Goal: Task Accomplishment & Management: Manage account settings

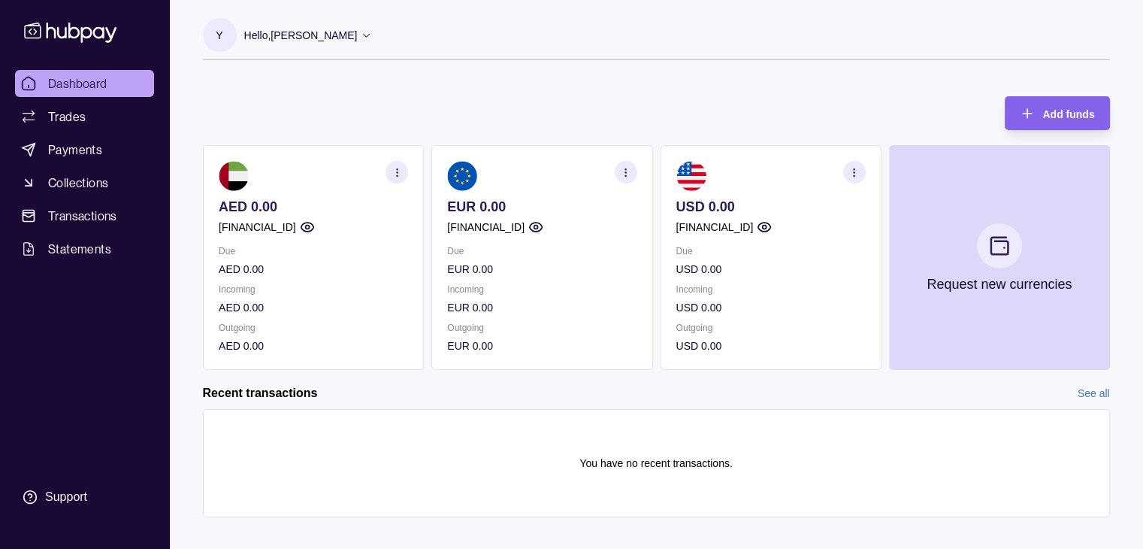
click at [625, 171] on circle "button" at bounding box center [625, 171] width 1 height 1
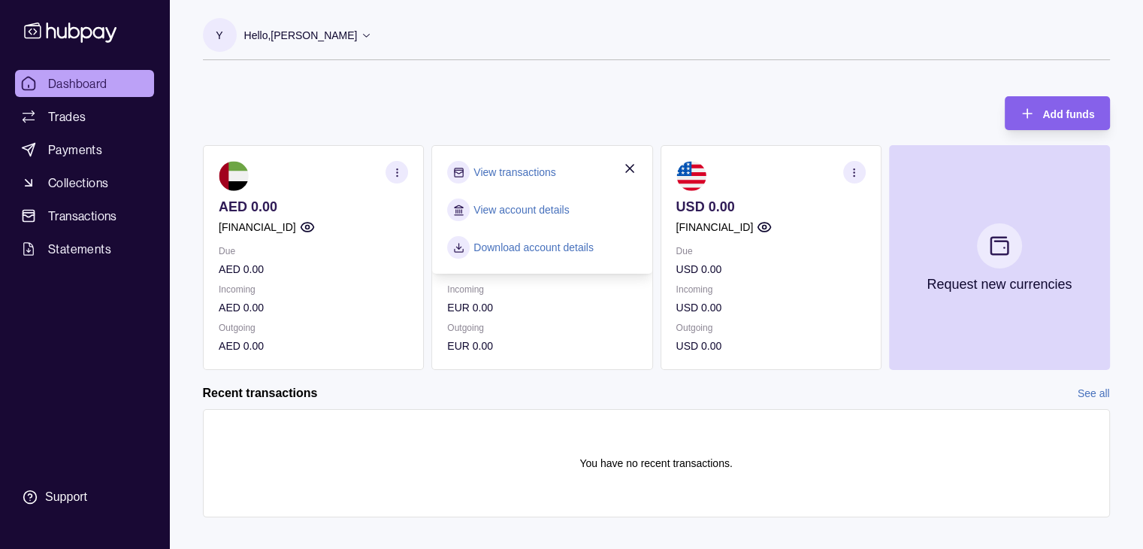
click at [518, 246] on link "Download account details" at bounding box center [534, 247] width 120 height 17
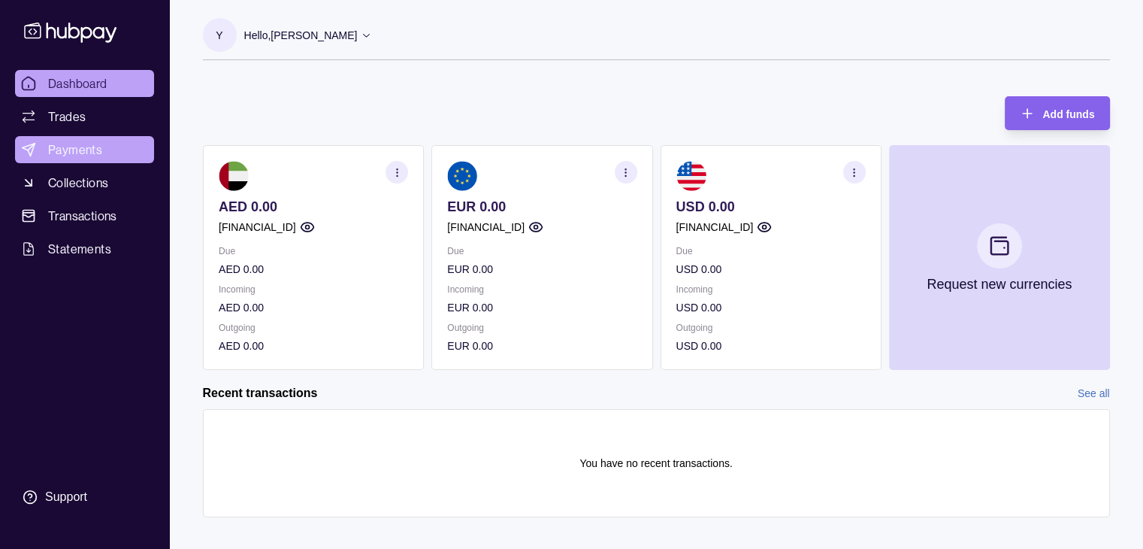
click at [68, 153] on span "Payments" at bounding box center [75, 150] width 54 height 18
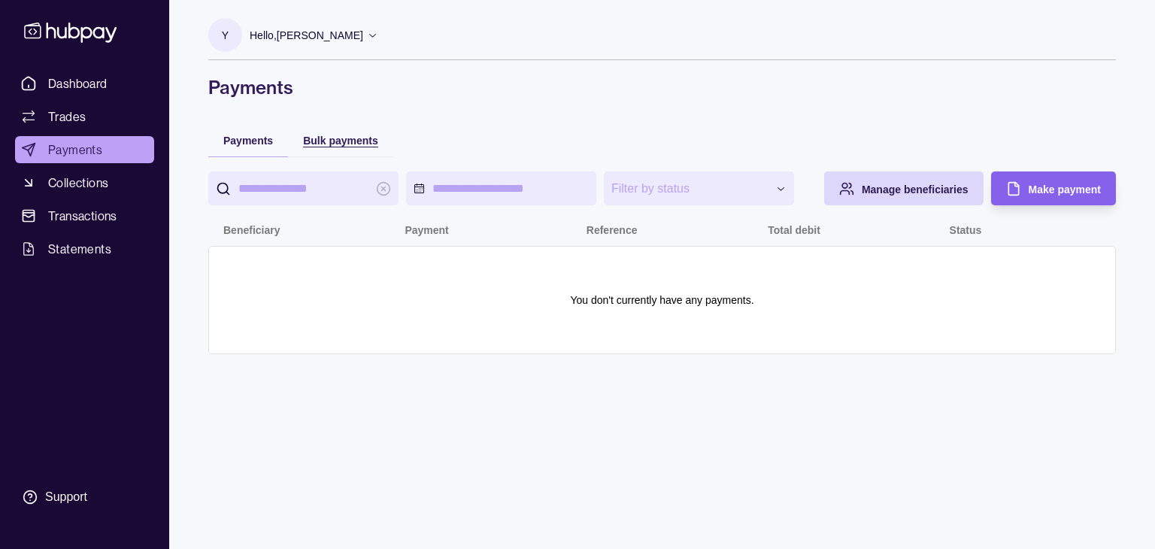
click at [331, 141] on span "Bulk payments" at bounding box center [340, 141] width 75 height 12
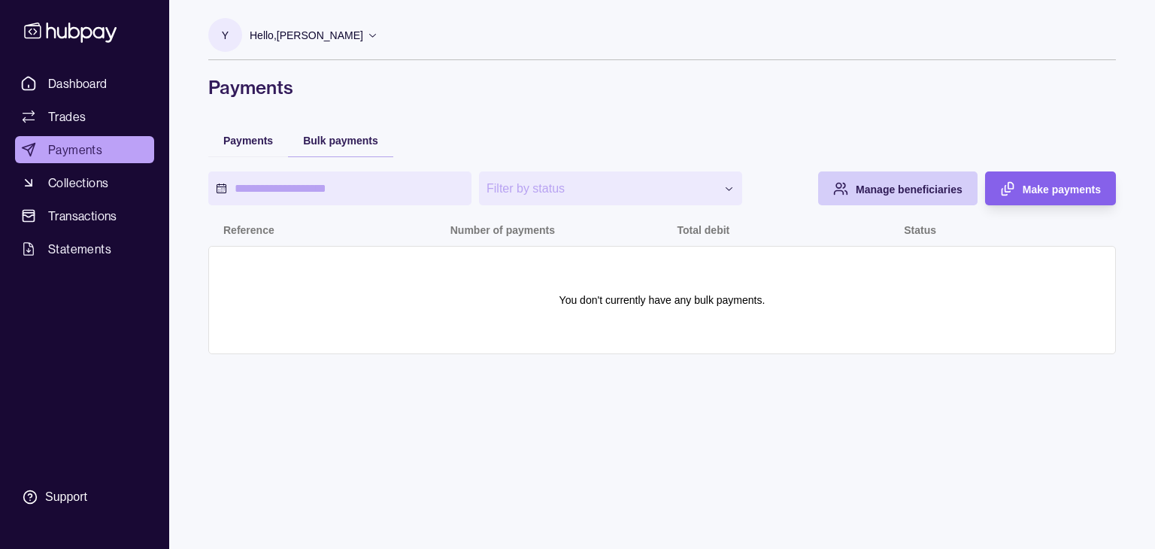
click at [891, 184] on span "Manage beneficiaries" at bounding box center [908, 189] width 107 height 12
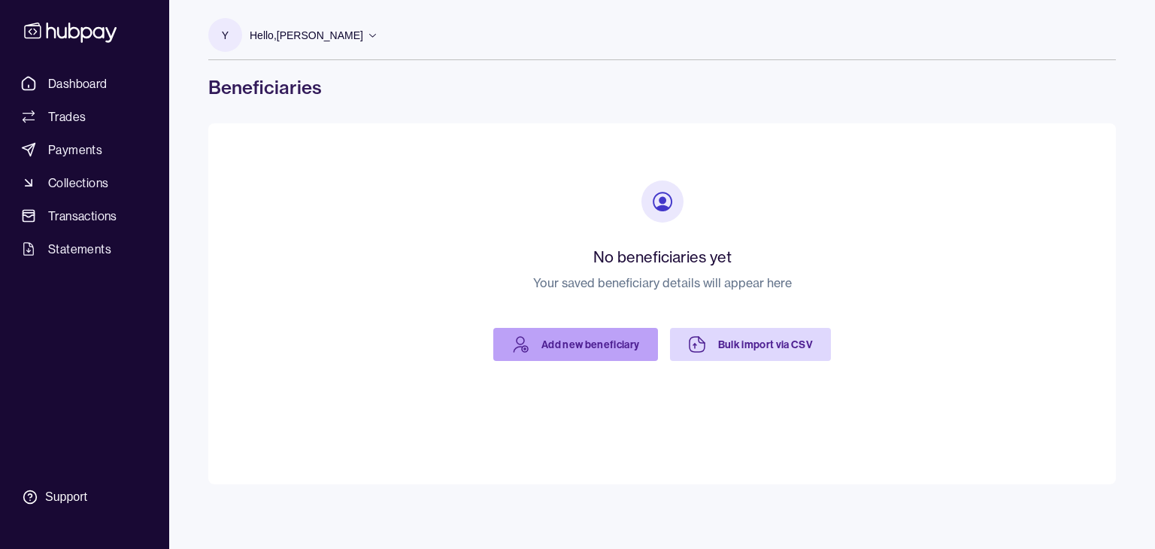
click at [581, 341] on link "Add new beneficiary" at bounding box center [575, 344] width 165 height 33
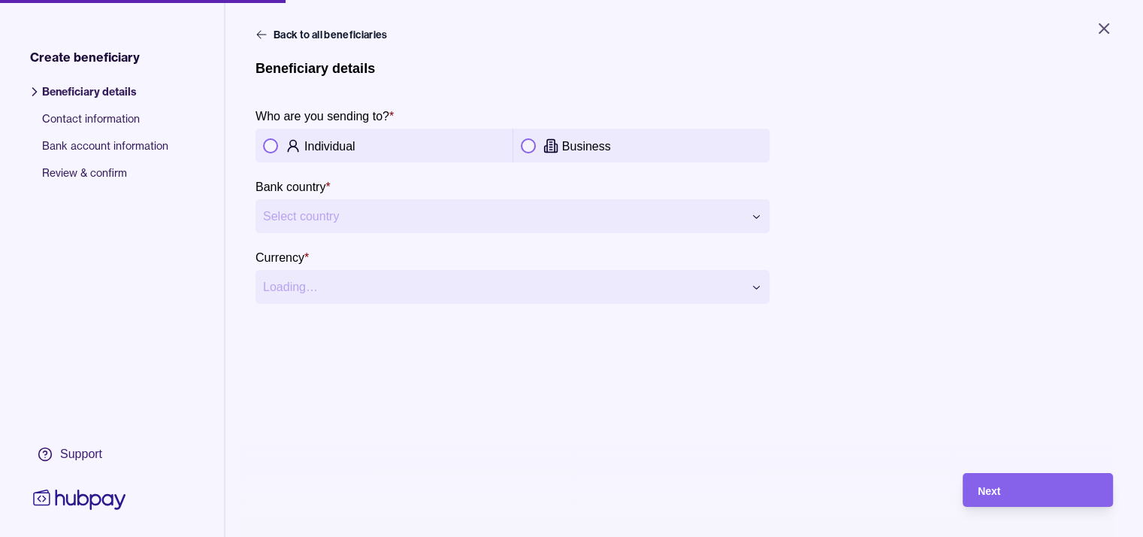
click at [268, 150] on button "button" at bounding box center [270, 145] width 15 height 15
click at [319, 215] on html "**********" at bounding box center [571, 268] width 1143 height 537
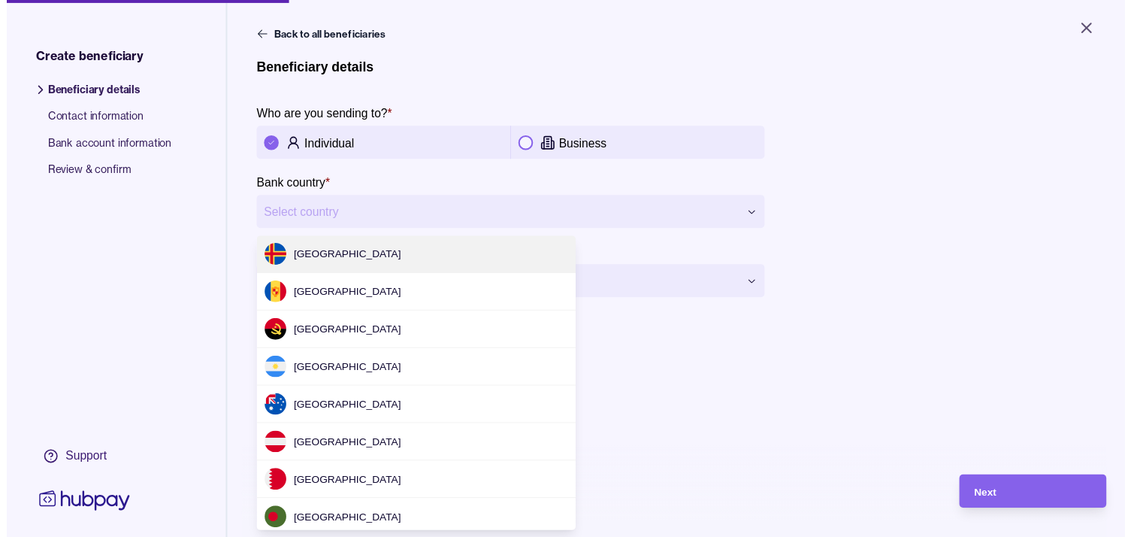
scroll to position [4566, 0]
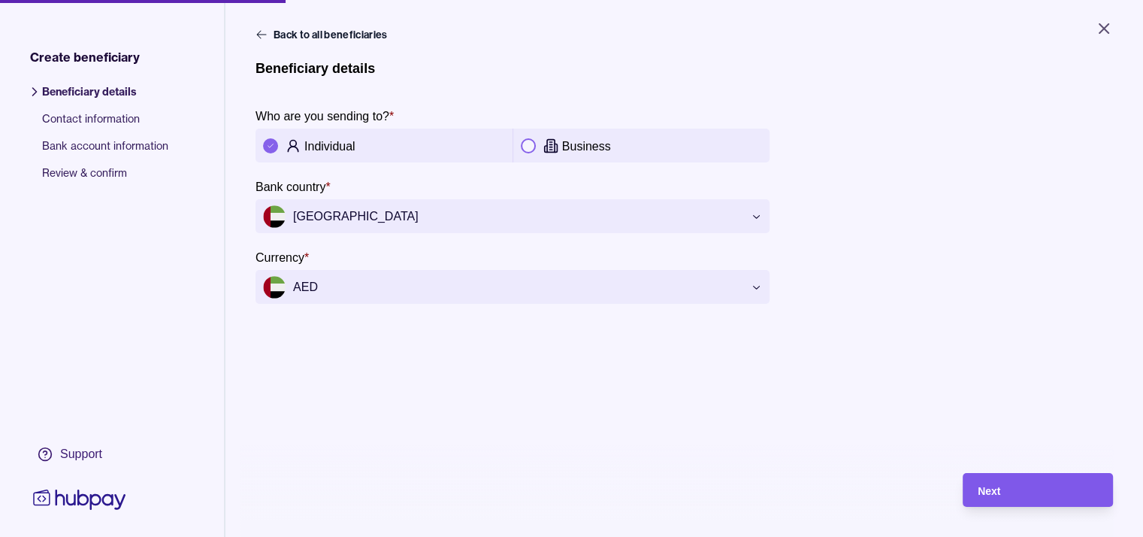
click at [1022, 499] on div "Next" at bounding box center [1038, 490] width 120 height 18
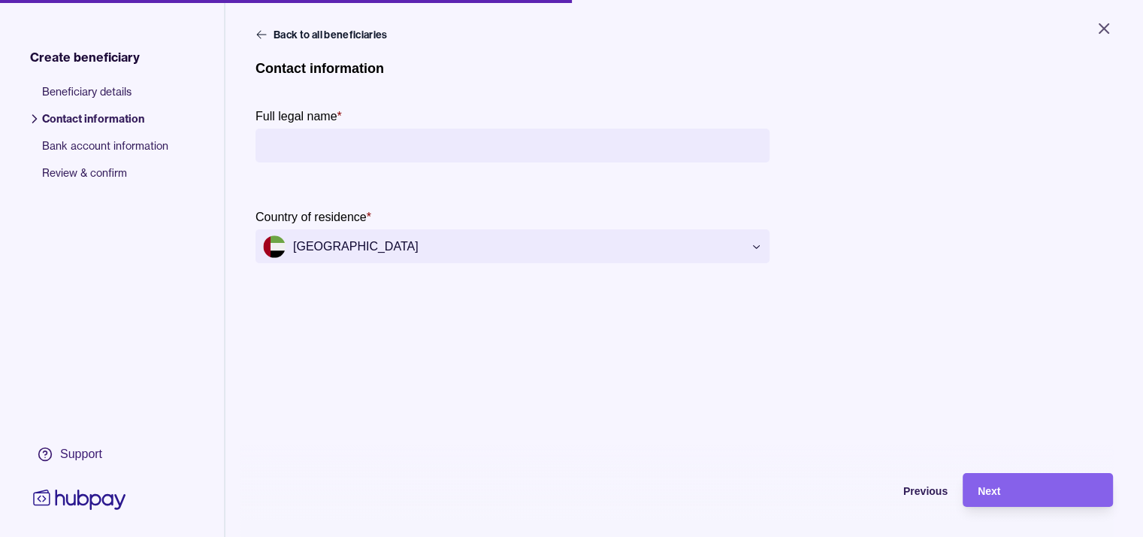
click at [352, 142] on input "Full legal name *" at bounding box center [512, 146] width 499 height 34
type input "**********"
click at [1000, 497] on span "Next" at bounding box center [989, 491] width 23 height 12
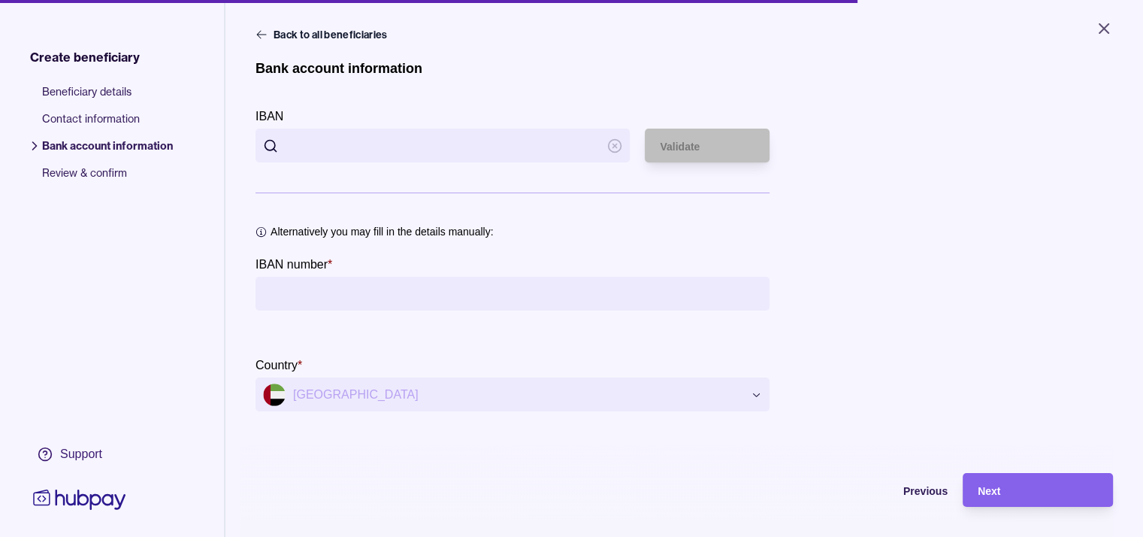
click at [344, 139] on input "IBAN" at bounding box center [443, 146] width 314 height 34
click at [310, 146] on input "IBAN" at bounding box center [443, 146] width 314 height 34
paste input "**********"
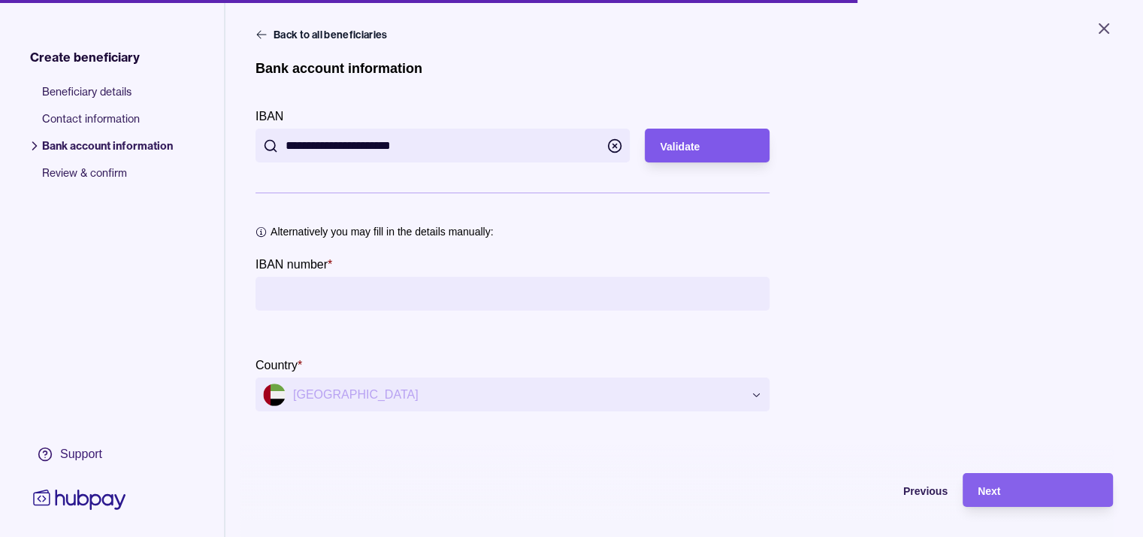
type input "**********"
click at [681, 150] on span "Validate" at bounding box center [680, 147] width 40 height 12
type input "**********"
click at [710, 150] on div "Validate" at bounding box center [707, 146] width 95 height 18
click at [1028, 499] on div "Next" at bounding box center [1038, 490] width 120 height 18
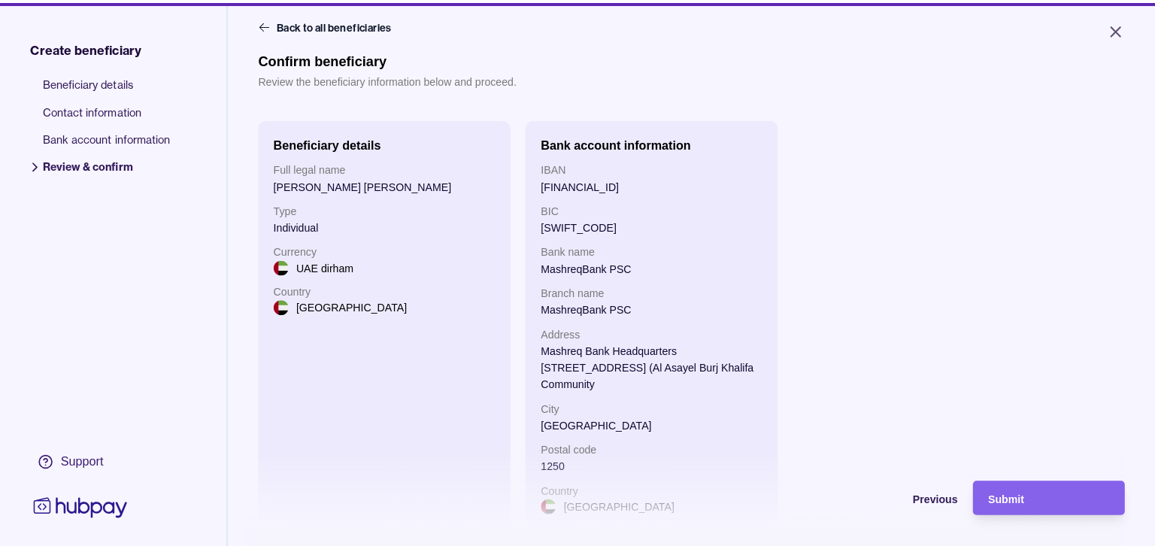
scroll to position [0, 0]
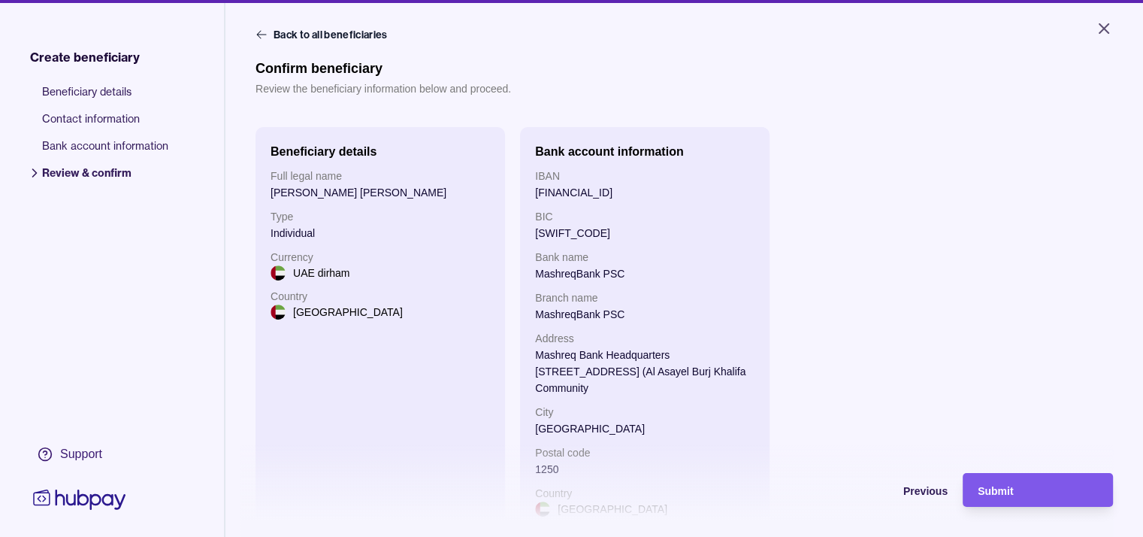
click at [1082, 499] on div "Submit" at bounding box center [1038, 490] width 120 height 18
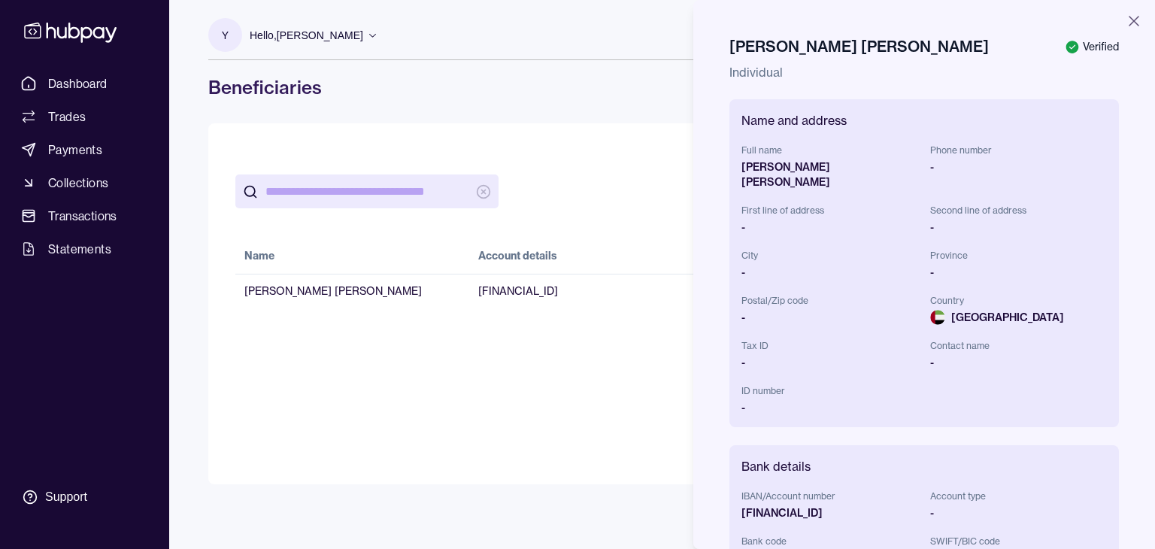
click at [932, 170] on div "-" at bounding box center [1018, 166] width 177 height 15
click at [1124, 22] on icon "button" at bounding box center [1133, 21] width 18 height 18
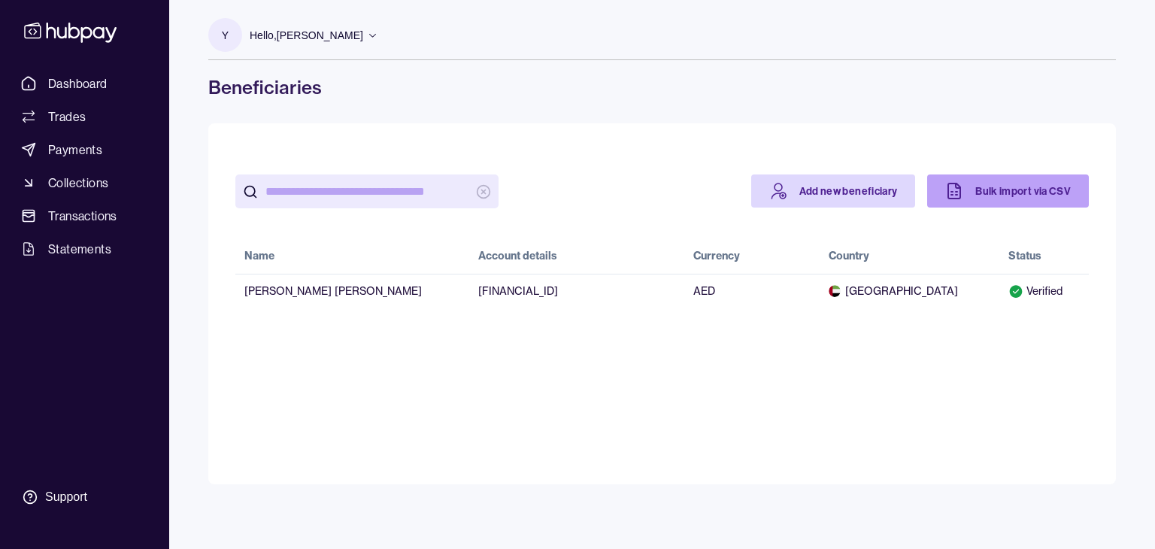
click at [964, 183] on link "Bulk import via CSV" at bounding box center [1008, 190] width 162 height 33
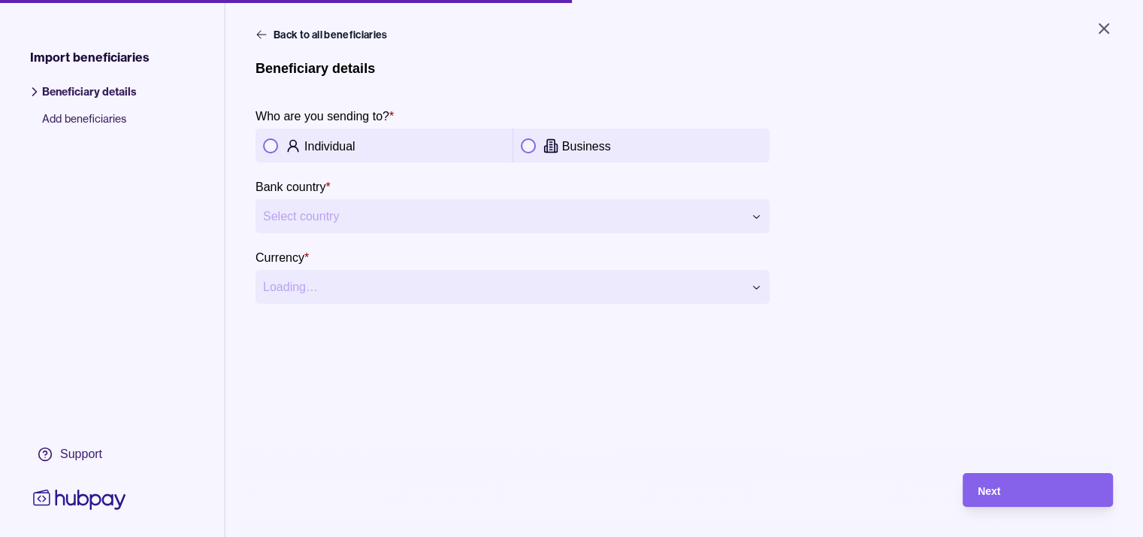
click at [271, 142] on button "button" at bounding box center [270, 145] width 15 height 15
click at [300, 225] on html "**********" at bounding box center [571, 268] width 1143 height 537
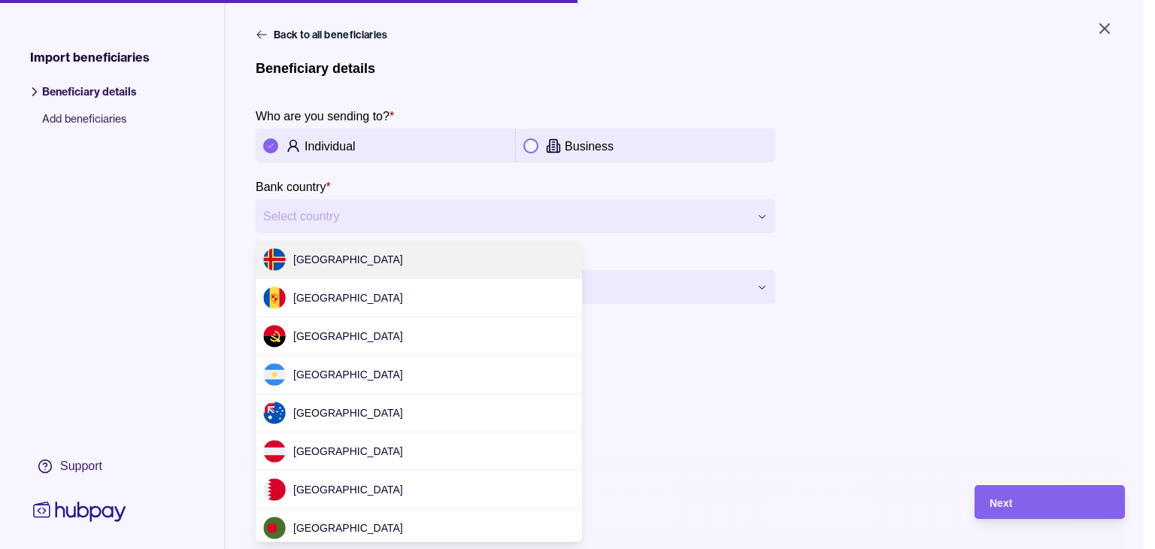
scroll to position [4566, 0]
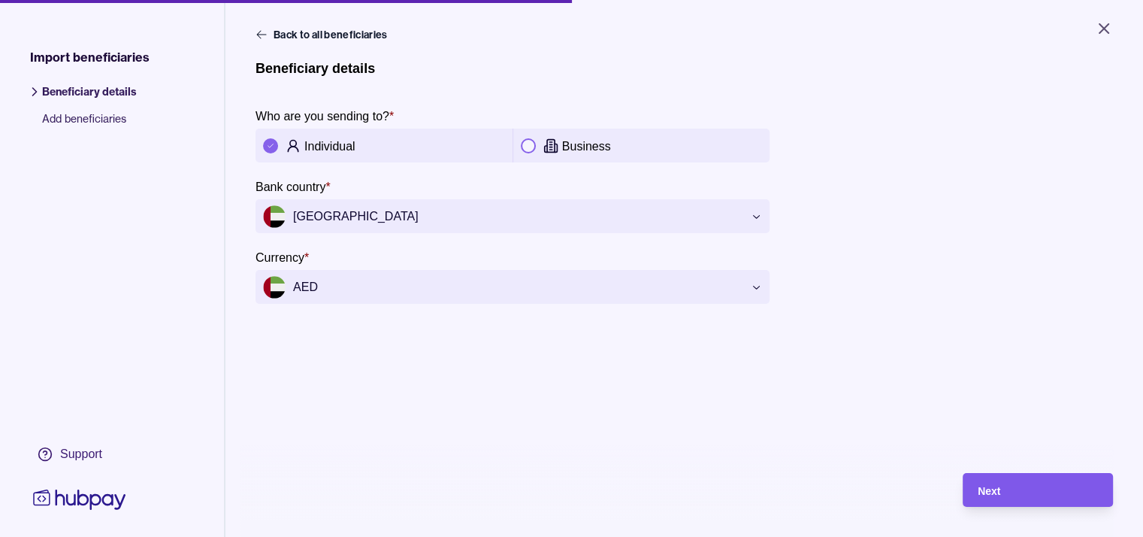
click at [1022, 497] on div "Next" at bounding box center [1038, 490] width 120 height 18
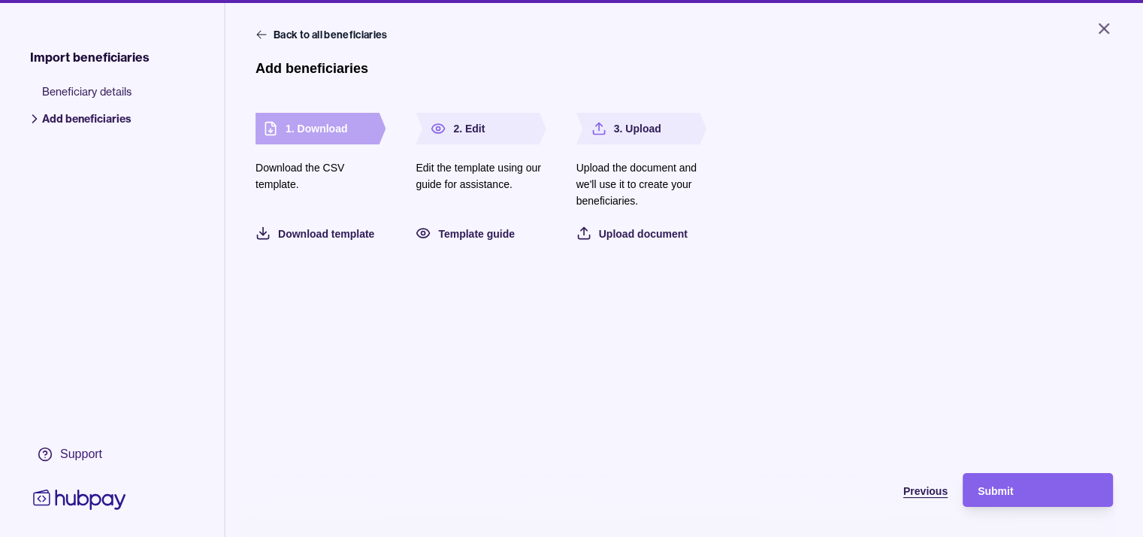
click at [944, 497] on span "Previous" at bounding box center [926, 491] width 44 height 12
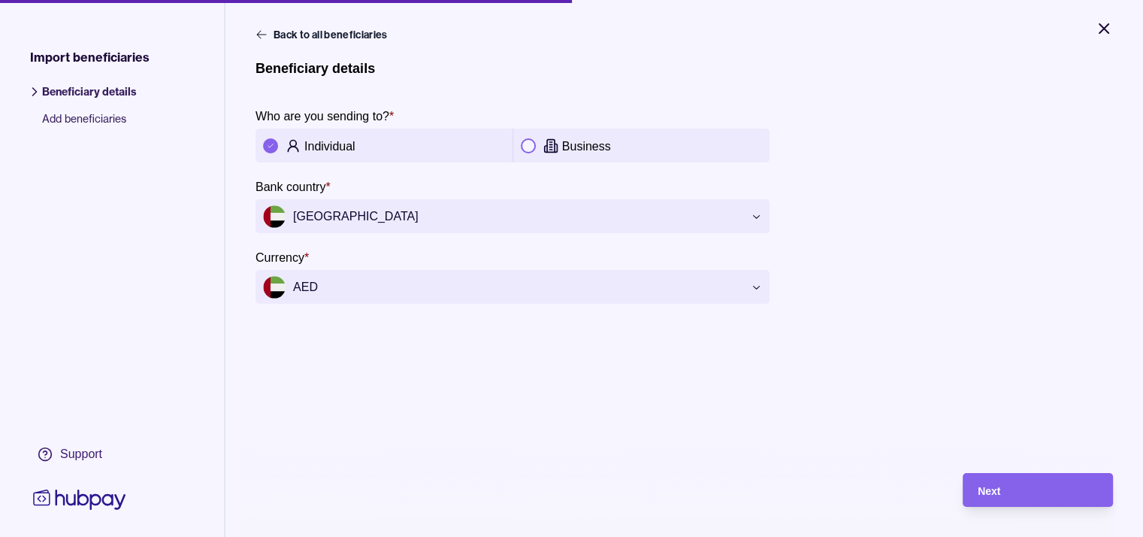
click at [1103, 32] on icon "Close" at bounding box center [1104, 29] width 18 height 18
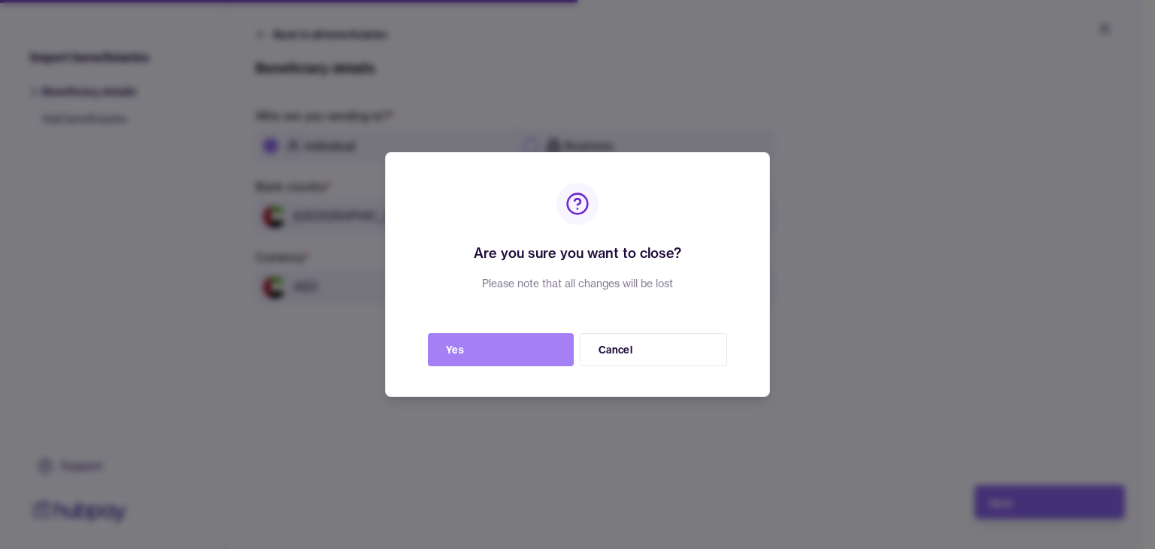
click at [501, 353] on button "Yes" at bounding box center [501, 349] width 146 height 33
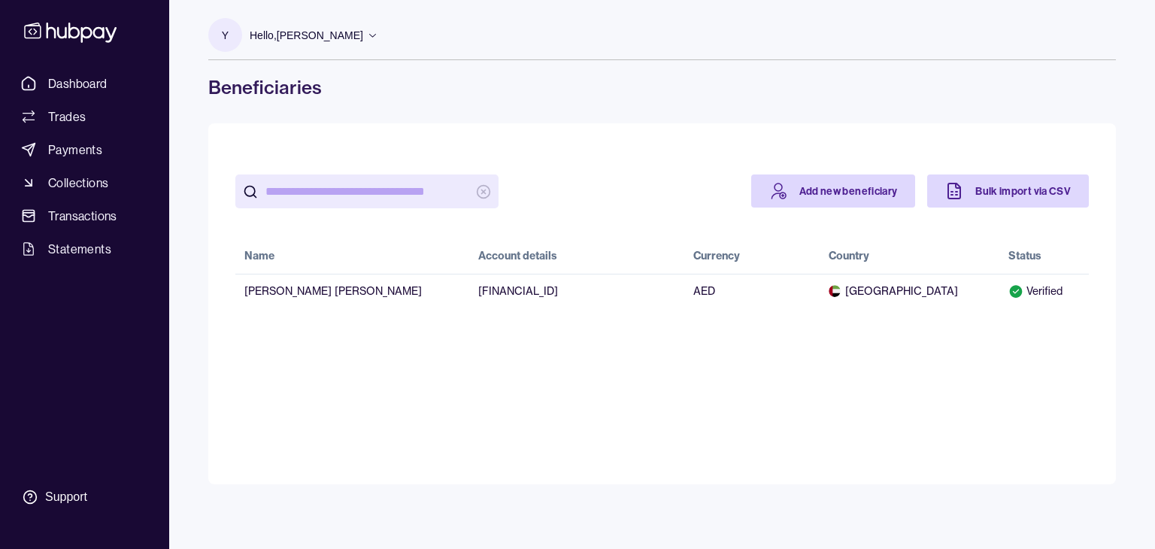
click at [515, 372] on main "Add new beneficiary Bulk import via CSV Name Account details Currency Country S…" at bounding box center [661, 303] width 907 height 361
click at [80, 74] on span "Dashboard" at bounding box center [77, 83] width 59 height 18
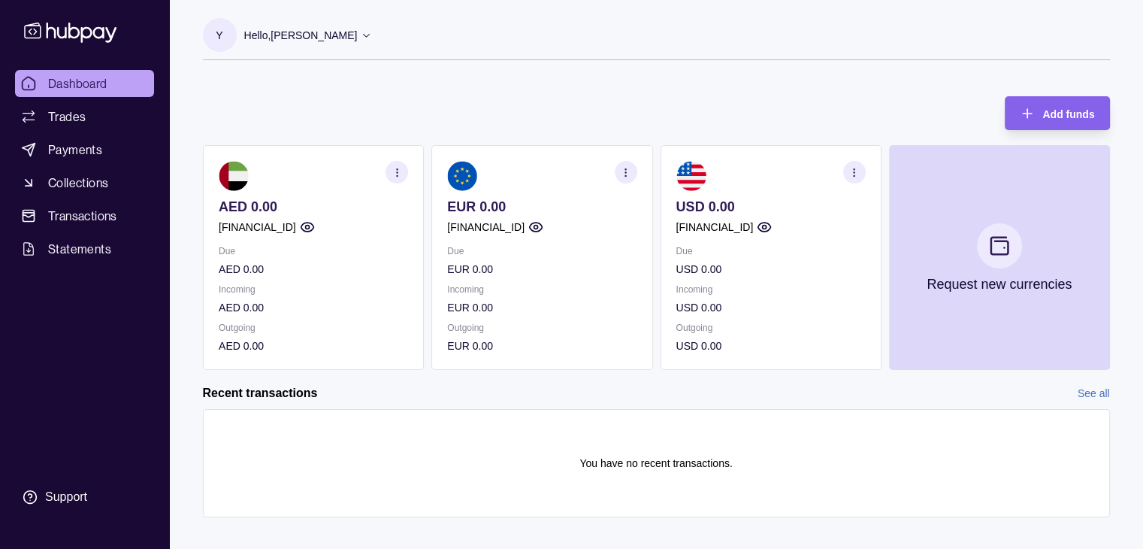
click at [372, 36] on icon at bounding box center [366, 34] width 11 height 11
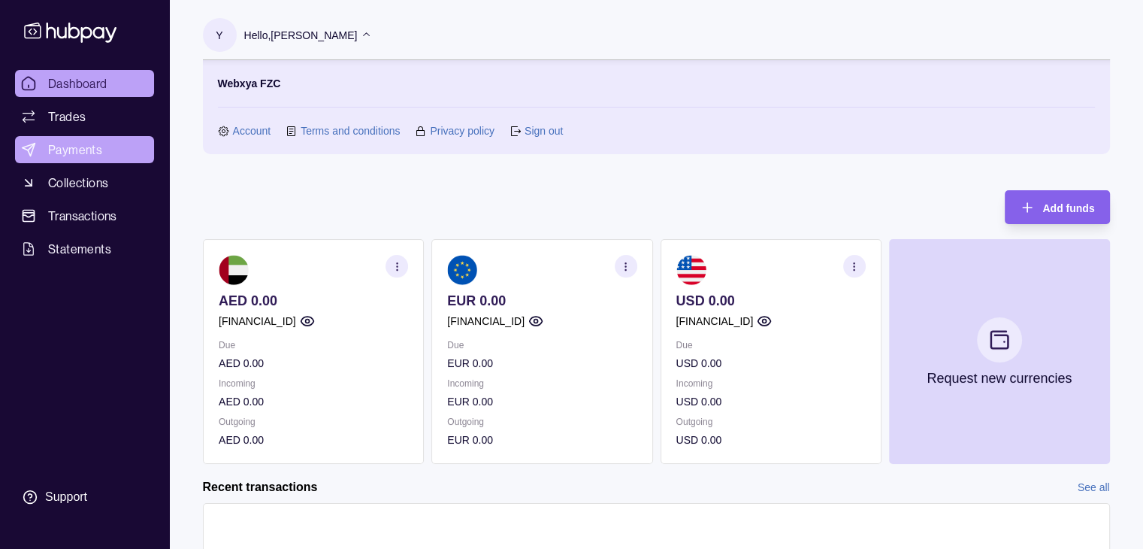
click at [69, 152] on span "Payments" at bounding box center [75, 150] width 54 height 18
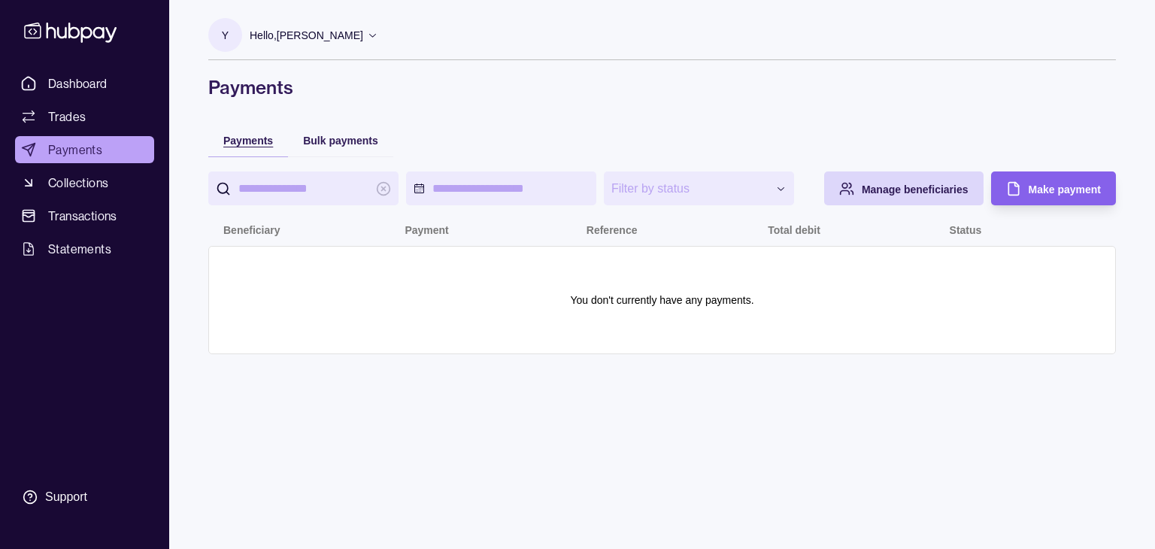
click at [247, 141] on span "Payments" at bounding box center [248, 141] width 50 height 12
click at [256, 139] on span "Payments" at bounding box center [248, 141] width 50 height 12
click at [346, 139] on span "Bulk payments" at bounding box center [340, 141] width 75 height 12
click at [238, 141] on span "Payments" at bounding box center [248, 141] width 50 height 12
click at [897, 194] on span "Manage beneficiaries" at bounding box center [914, 189] width 107 height 12
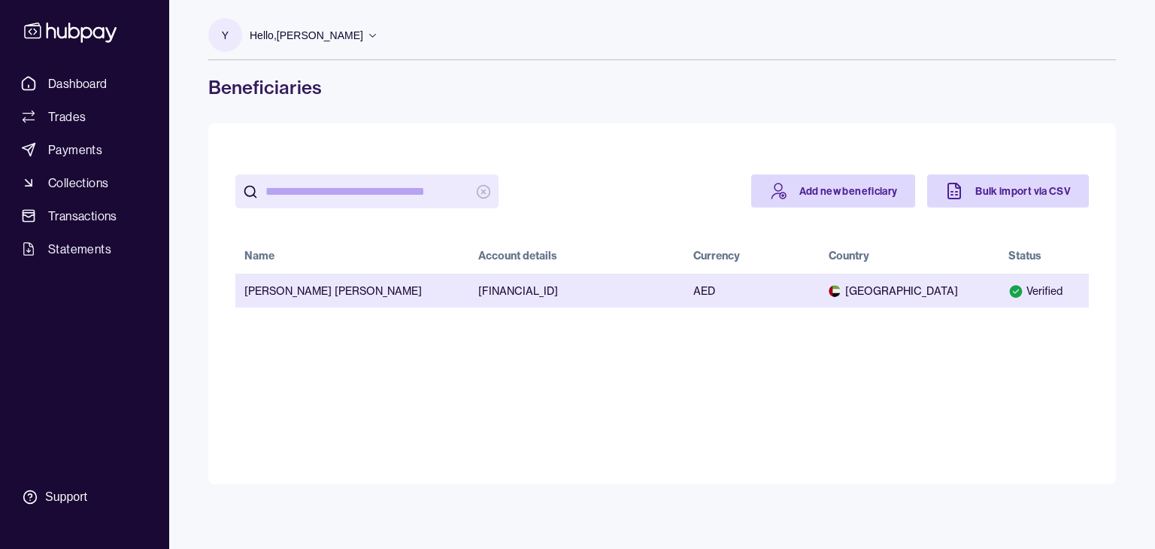
click at [947, 289] on span "[GEOGRAPHIC_DATA]" at bounding box center [909, 290] width 162 height 15
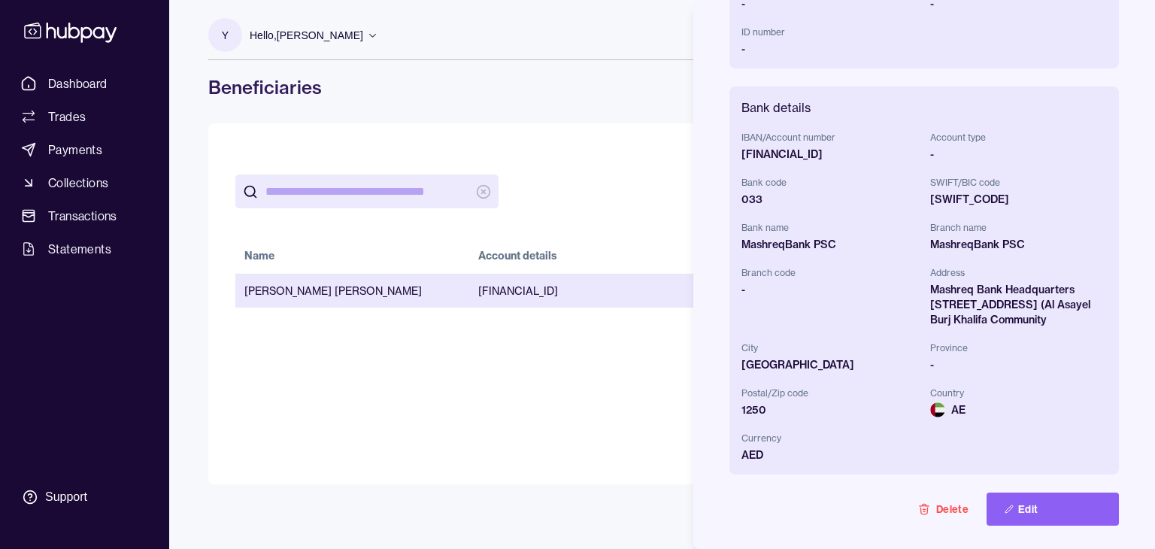
scroll to position [410, 0]
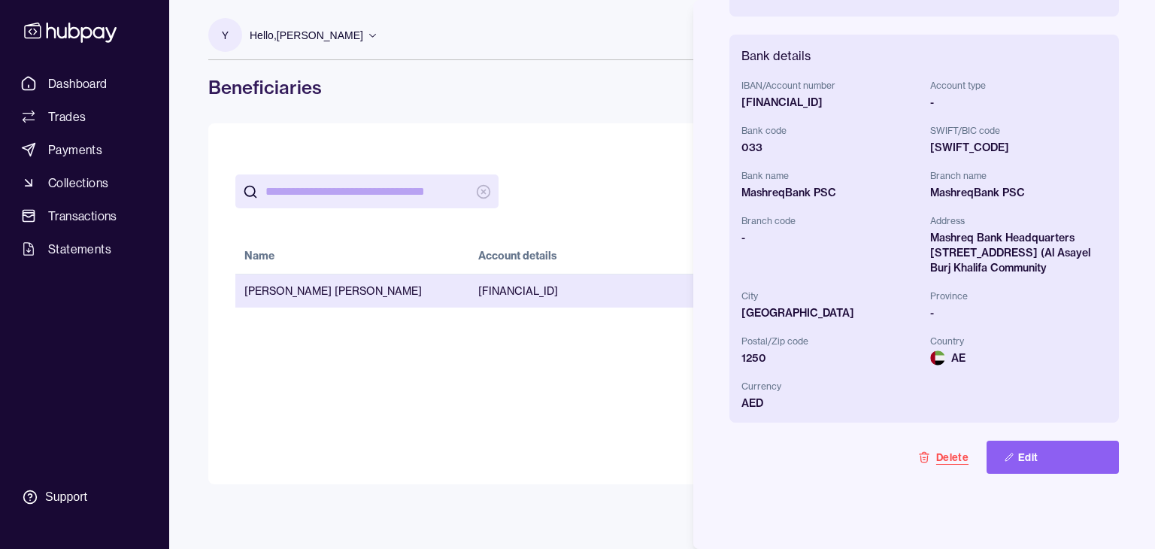
click at [938, 440] on button "Delete" at bounding box center [943, 456] width 86 height 33
click at [890, 440] on button "Click again to confirm delete" at bounding box center [900, 456] width 174 height 33
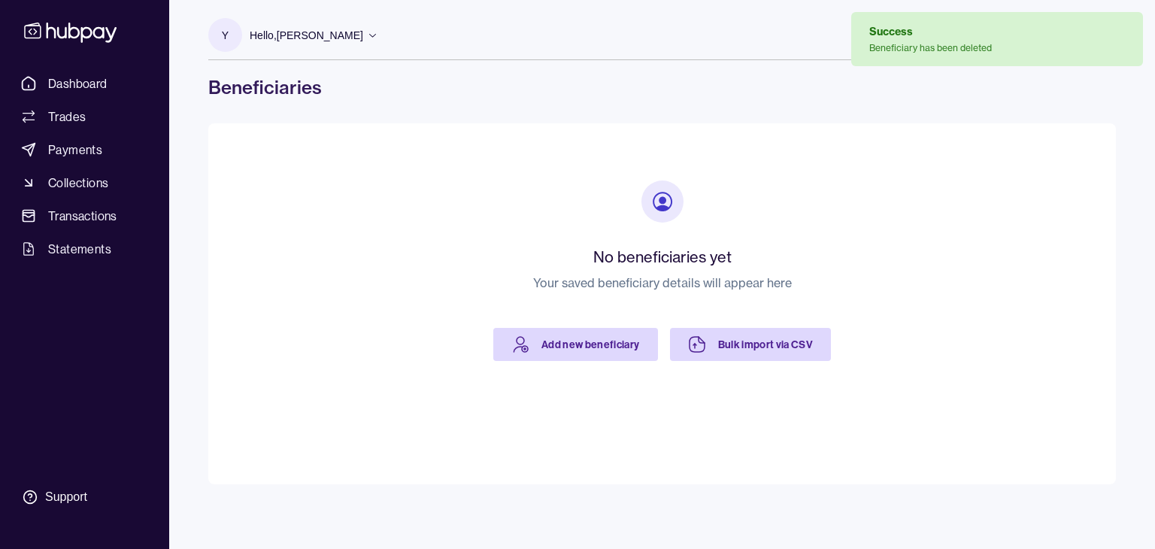
click at [871, 359] on div "No beneficiaries yet Your saved beneficiary details will appear here Add new be…" at bounding box center [661, 270] width 817 height 241
click at [764, 349] on link "Bulk import via CSV" at bounding box center [751, 344] width 162 height 33
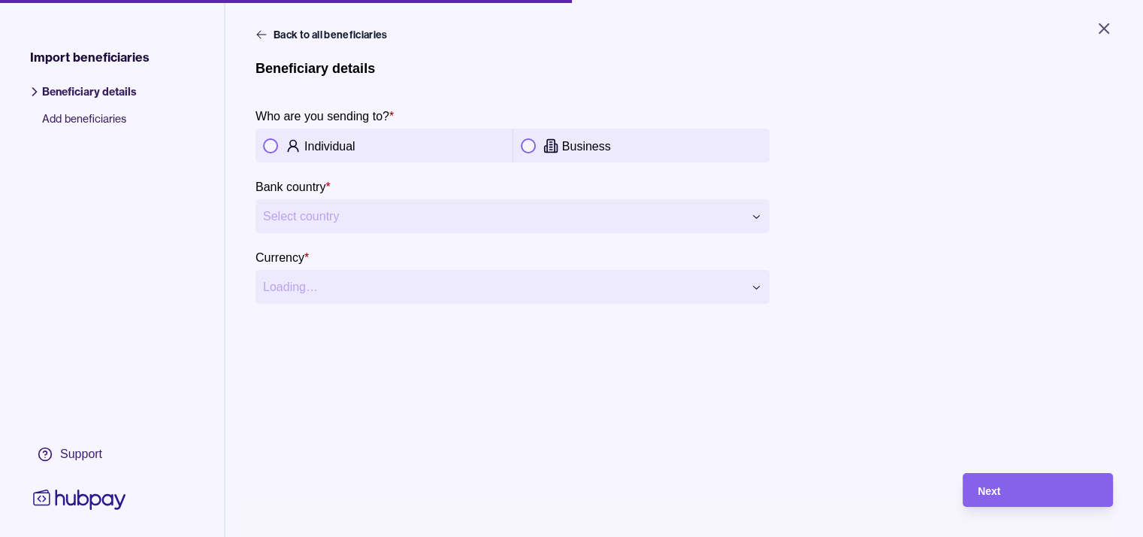
click at [271, 144] on button "button" at bounding box center [270, 145] width 15 height 15
click at [304, 211] on html "**********" at bounding box center [571, 268] width 1143 height 537
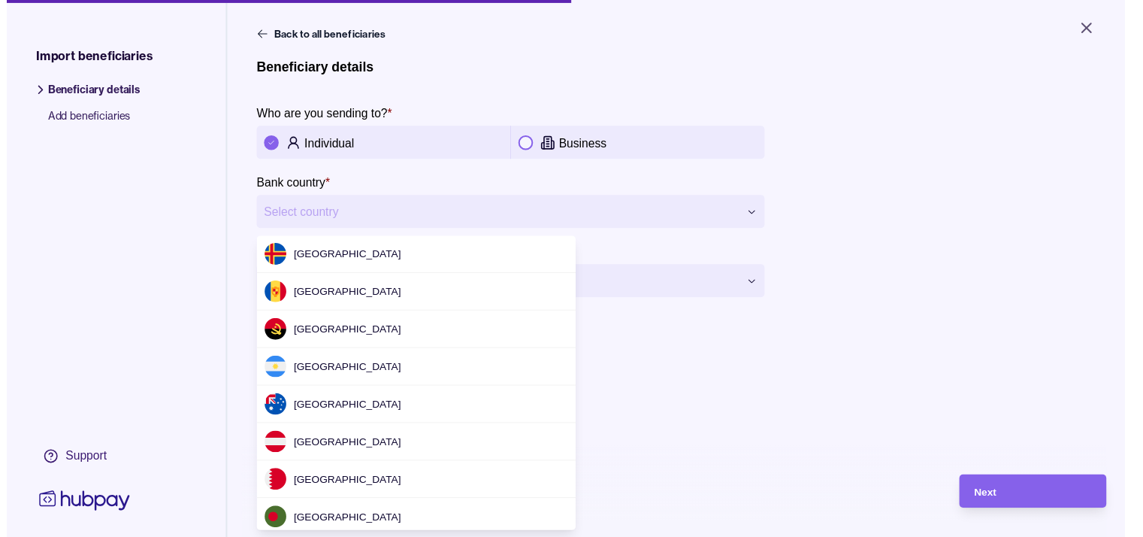
scroll to position [4566, 0]
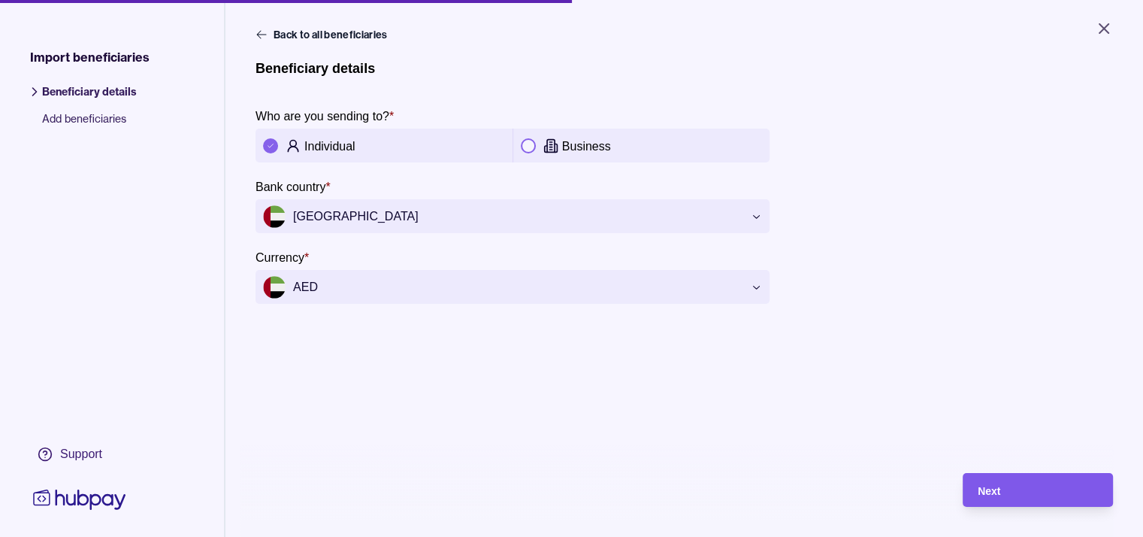
click at [1035, 499] on div "Next" at bounding box center [1038, 490] width 120 height 18
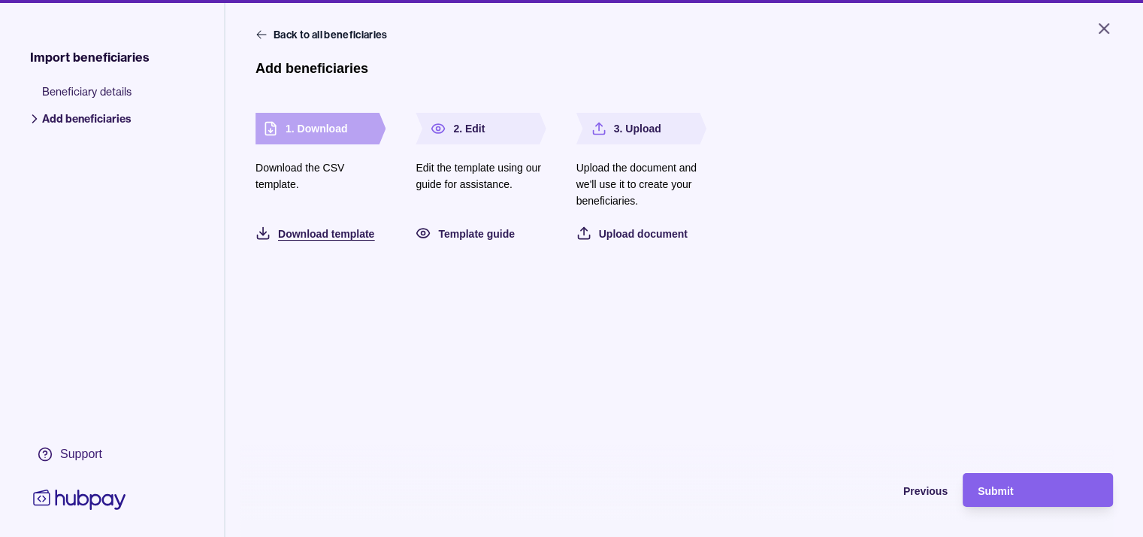
click at [358, 241] on div "Download template" at bounding box center [326, 233] width 96 height 18
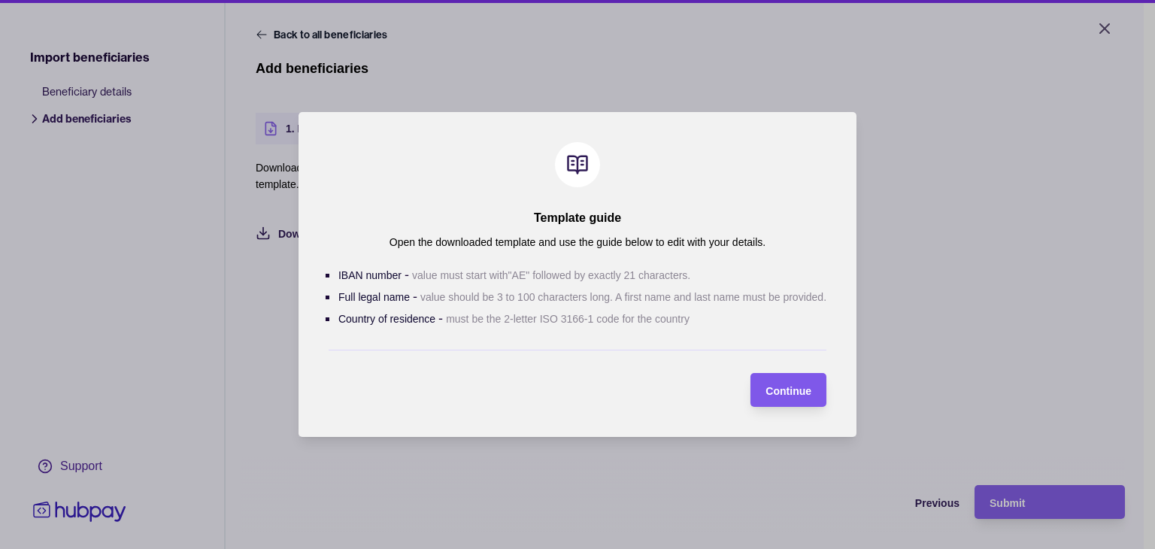
click at [785, 395] on span "Continue" at bounding box center [788, 391] width 46 height 12
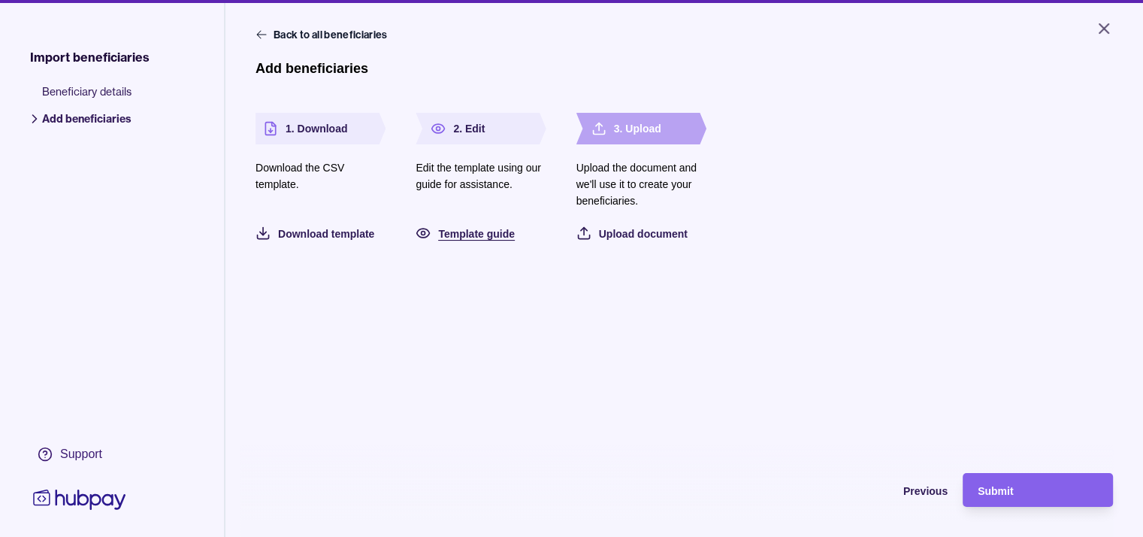
click at [457, 230] on span "Template guide" at bounding box center [476, 234] width 77 height 12
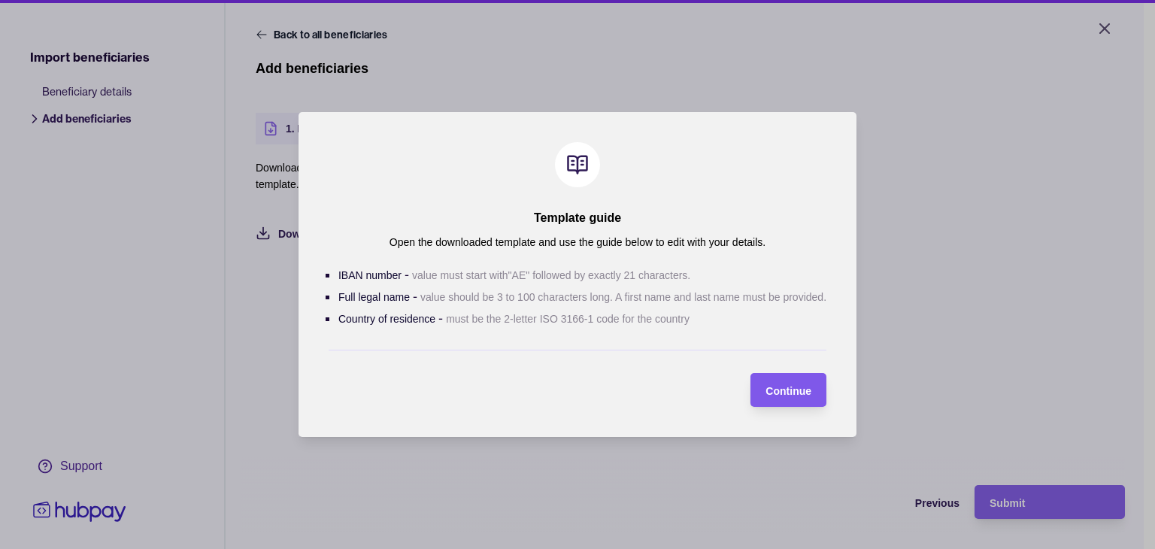
click at [785, 395] on span "Continue" at bounding box center [788, 391] width 46 height 12
